Goal: Register for event/course

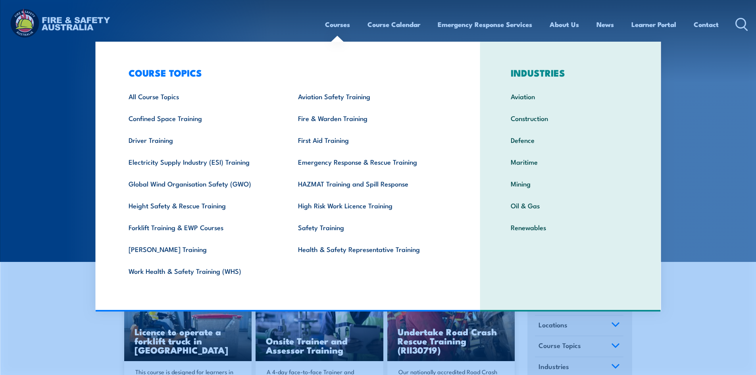
click at [282, 27] on div "Courses Course Calendar Emergency Response Services Services Overview Emergency…" at bounding box center [378, 24] width 740 height 34
click at [327, 247] on link "Health & Safety Representative Training" at bounding box center [370, 249] width 169 height 22
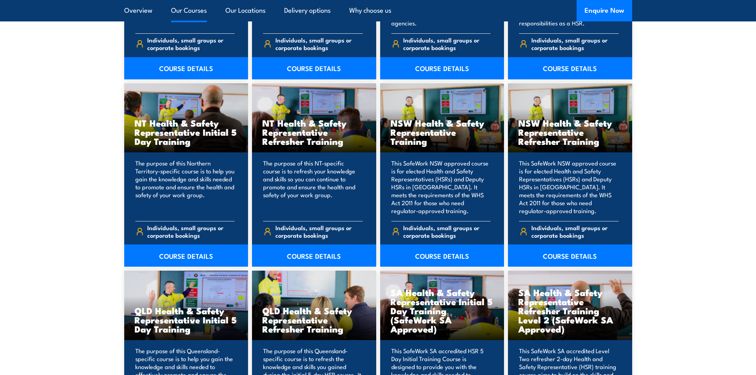
scroll to position [992, 0]
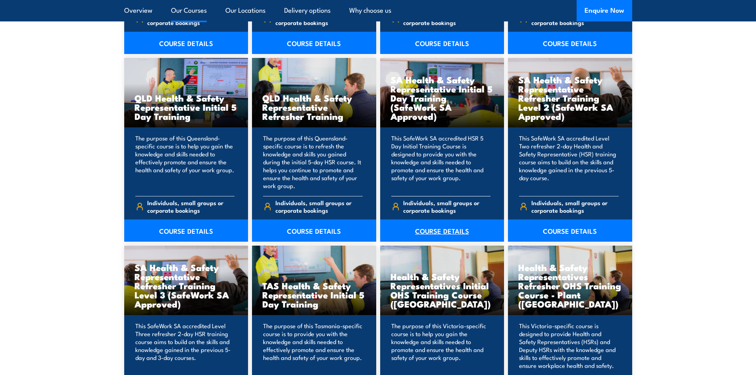
click at [437, 231] on link "COURSE DETAILS" at bounding box center [442, 231] width 124 height 22
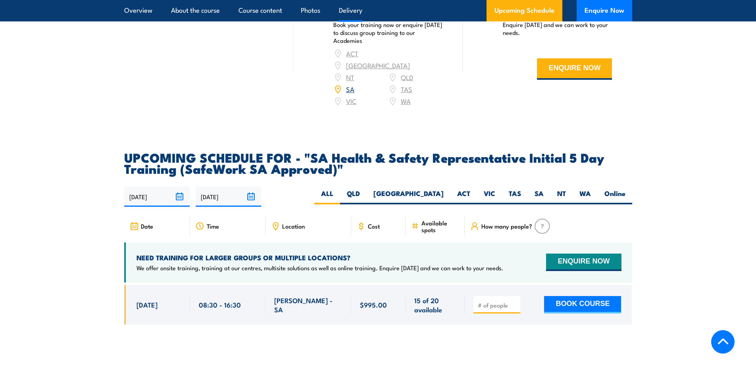
scroll to position [1310, 0]
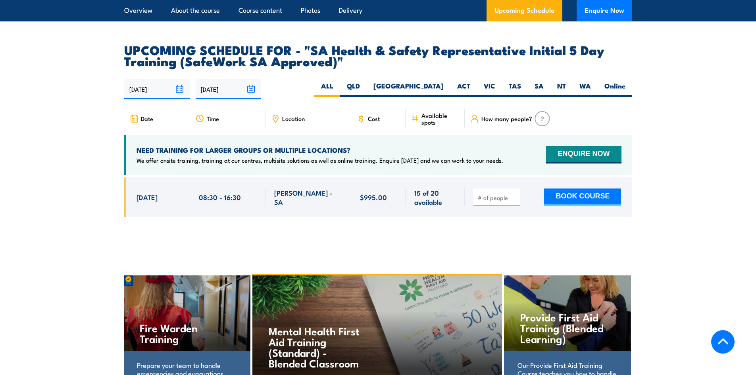
click at [73, 102] on section "UPCOMING SCHEDULE FOR - "SA Health & Safety Representative Initial 5 Day Traini…" at bounding box center [378, 136] width 756 height 185
click at [74, 102] on section "UPCOMING SCHEDULE FOR - "SA Health & Safety Representative Initial 5 Day Traini…" at bounding box center [378, 136] width 756 height 185
click at [73, 101] on section "UPCOMING SCHEDULE FOR - "SA Health & Safety Representative Initial 5 Day Traini…" at bounding box center [378, 136] width 756 height 185
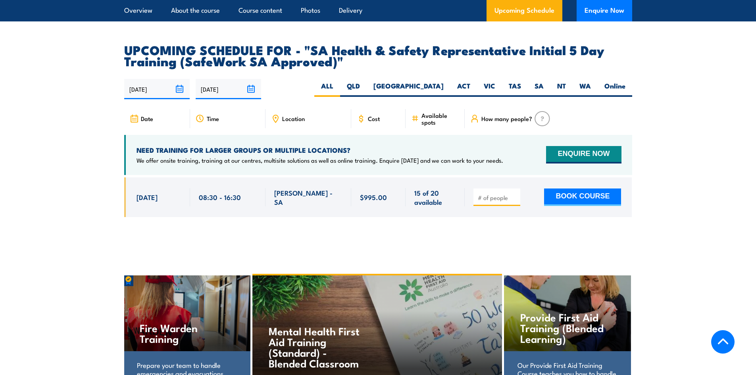
click at [73, 101] on section "UPCOMING SCHEDULE FOR - "SA Health & Safety Representative Initial 5 Day Traini…" at bounding box center [378, 136] width 756 height 185
click at [73, 100] on section "UPCOMING SCHEDULE FOR - "SA Health & Safety Representative Initial 5 Day Traini…" at bounding box center [378, 136] width 756 height 185
